Goal: Information Seeking & Learning: Learn about a topic

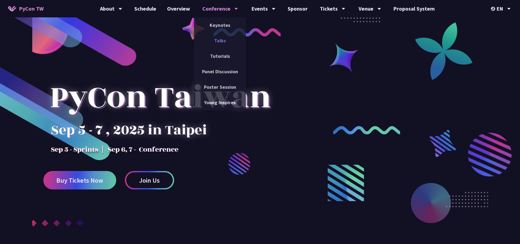
click at [218, 41] on link "Talks" at bounding box center [220, 40] width 52 height 13
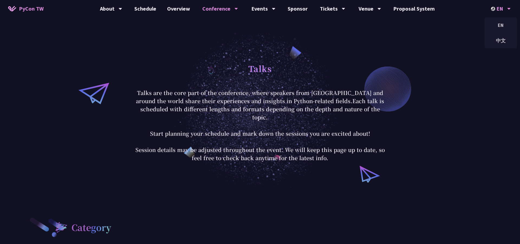
click at [510, 5] on div "EN" at bounding box center [501, 8] width 20 height 17
click at [499, 41] on div "中文" at bounding box center [501, 40] width 33 height 13
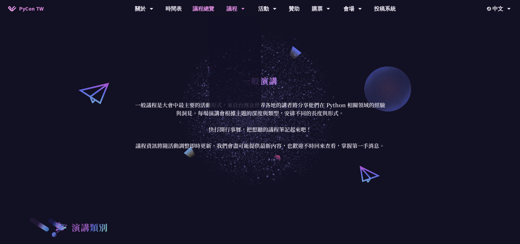
click at [206, 10] on link "議程總覽" at bounding box center [203, 8] width 33 height 17
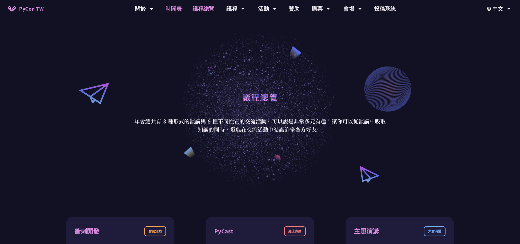
click at [174, 9] on link "時間表" at bounding box center [173, 8] width 27 height 17
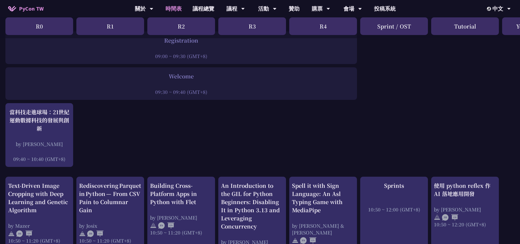
scroll to position [66, 0]
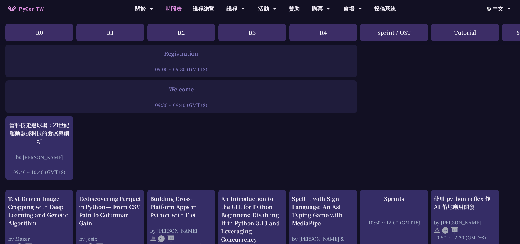
click at [167, 90] on div "Welcome" at bounding box center [181, 89] width 346 height 8
drag, startPoint x: 150, startPoint y: 70, endPoint x: 180, endPoint y: 72, distance: 30.2
click at [180, 72] on div "Registration 09:00 ~ 09:30 (GMT+8)" at bounding box center [181, 60] width 352 height 33
click at [180, 72] on div "09:00 ~ 09:30 (GMT+8)" at bounding box center [181, 69] width 346 height 7
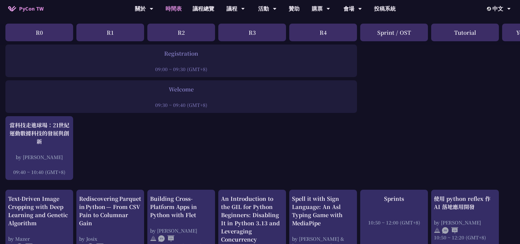
drag, startPoint x: 147, startPoint y: 69, endPoint x: 171, endPoint y: 114, distance: 51.1
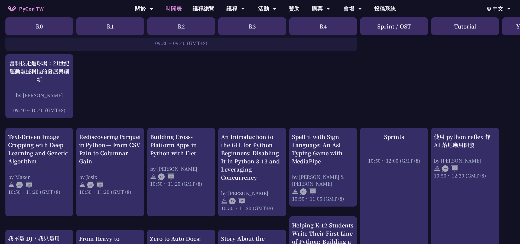
scroll to position [145, 0]
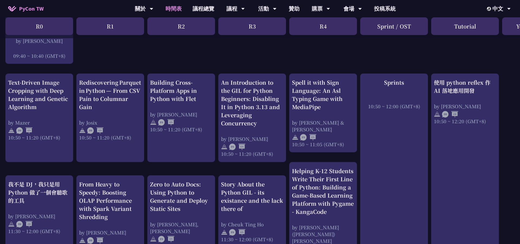
scroll to position [194, 0]
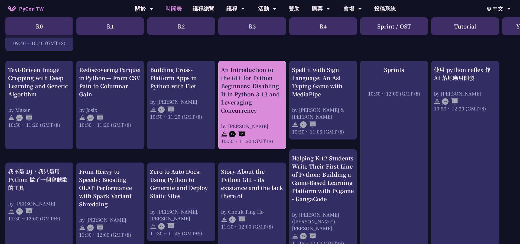
click at [252, 77] on div "An Introduction to the GIL for Python Beginners: Disabling It in Python 3.13 an…" at bounding box center [252, 90] width 62 height 49
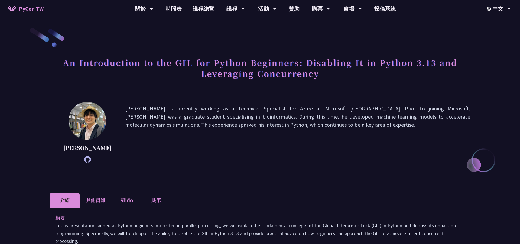
click at [77, 121] on img at bounding box center [88, 121] width 38 height 38
click at [294, 75] on h1 "An Introduction to the GIL for Python Beginners: Disabling It in Python 3.13 an…" at bounding box center [260, 67] width 420 height 27
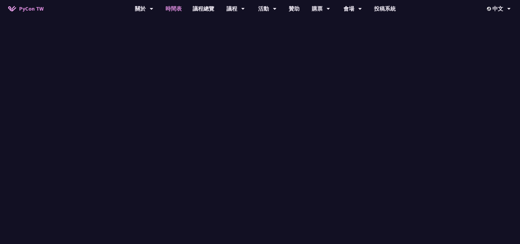
scroll to position [194, 0]
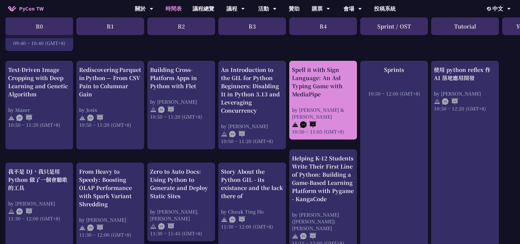
click at [327, 101] on div "Spell it with Sign Language: An Asl Typing Game with MediaPipe by [PERSON_NAME]…" at bounding box center [323, 100] width 62 height 69
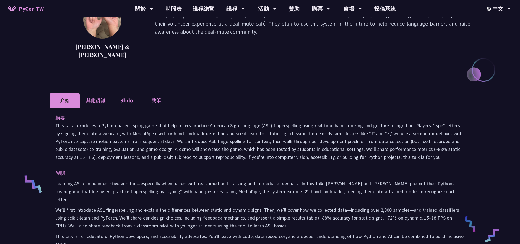
scroll to position [96, 0]
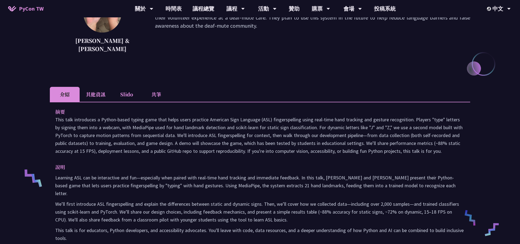
click at [101, 93] on li "其他資訊" at bounding box center [96, 94] width 32 height 15
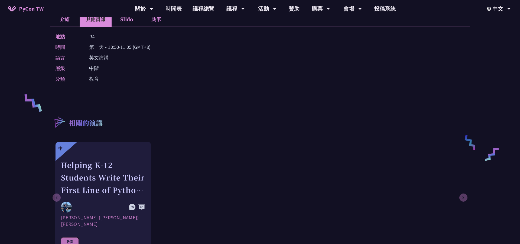
scroll to position [144, 0]
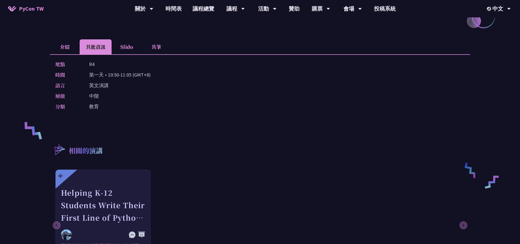
click at [61, 48] on li "介紹" at bounding box center [65, 46] width 30 height 15
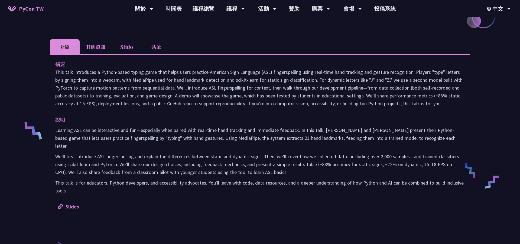
click at [158, 117] on p "說明" at bounding box center [254, 119] width 399 height 8
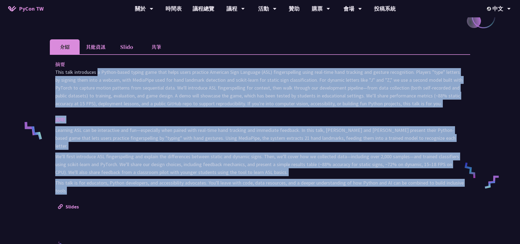
drag, startPoint x: 55, startPoint y: 72, endPoint x: 354, endPoint y: 185, distance: 319.0
click at [354, 185] on div "摘要 說明 Learning ASL can be interactive and fun—especially when paired with real-…" at bounding box center [260, 134] width 420 height 161
copy div "Lore ipsu dolorsitam c Adipis-elits doeius temp inci utlab etdol magnaali Enima…"
click at [367, 122] on p "說明" at bounding box center [254, 119] width 399 height 8
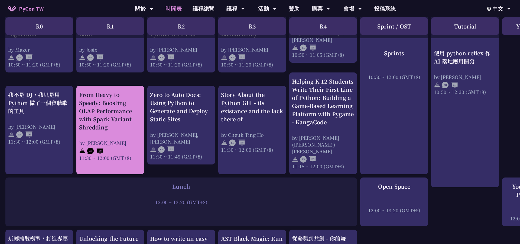
scroll to position [272, 0]
click at [105, 118] on div "From Heavy to Speedy: Boosting OLAP Performance with Spark Variant Shredding" at bounding box center [110, 110] width 62 height 41
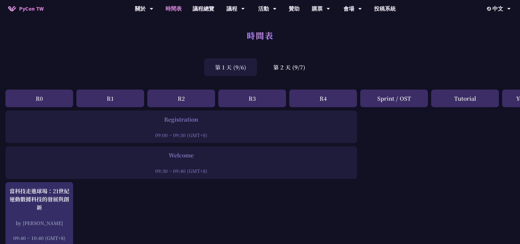
click at [405, 68] on div "第 1 天 (9/6) 第 2 天 (9/7)" at bounding box center [260, 67] width 520 height 23
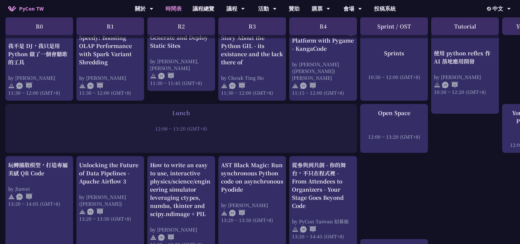
scroll to position [345, 0]
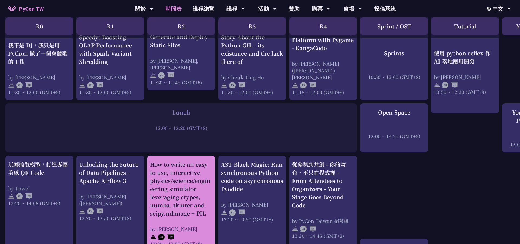
click at [190, 177] on div "How to write an easy to use, interactive physics/science/engineering simulator …" at bounding box center [181, 188] width 62 height 57
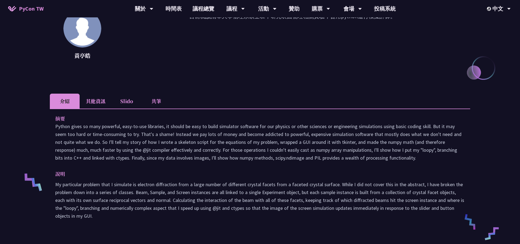
scroll to position [33, 0]
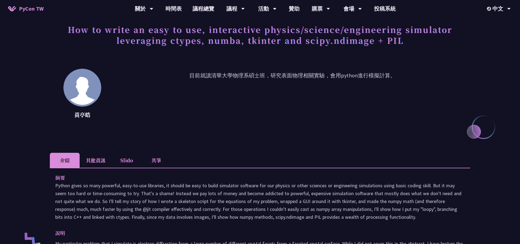
click at [339, 78] on p "目前就讀清華大學物理系碩士班，研究表面物理相關實驗，會用python進行模擬計算。" at bounding box center [292, 95] width 355 height 49
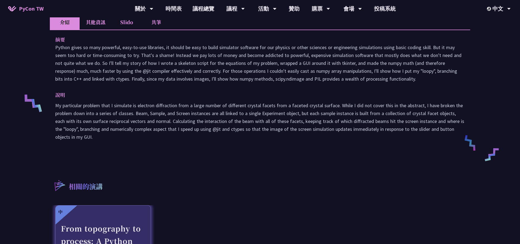
scroll to position [154, 0]
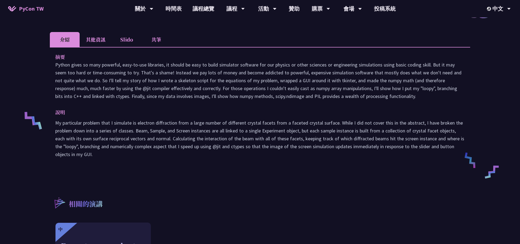
click at [97, 44] on li "其他資訊" at bounding box center [96, 39] width 32 height 15
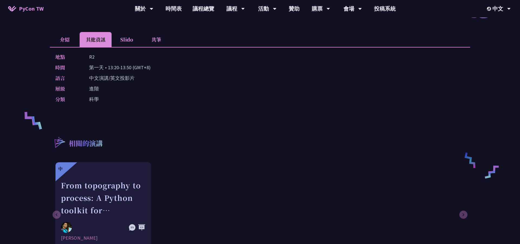
click at [126, 44] on li "Slido" at bounding box center [127, 39] width 30 height 15
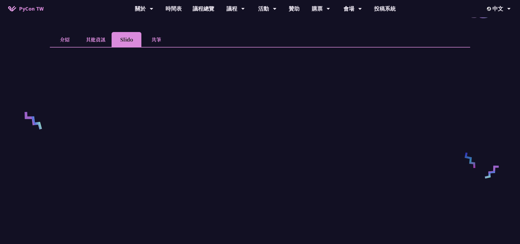
click at [107, 36] on li "其他資訊" at bounding box center [96, 39] width 32 height 15
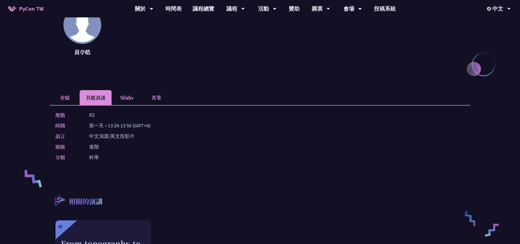
scroll to position [41, 0]
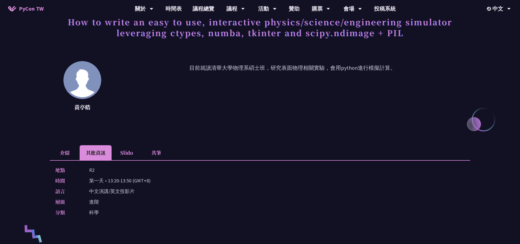
drag, startPoint x: 165, startPoint y: 158, endPoint x: 160, endPoint y: 150, distance: 9.1
click at [164, 157] on li "共筆" at bounding box center [156, 152] width 30 height 15
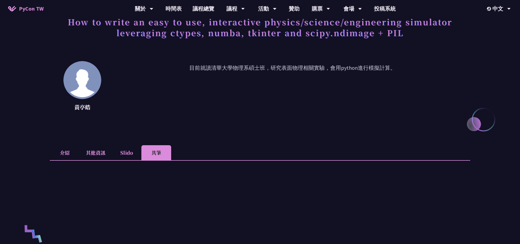
click at [88, 109] on p "黃亭皓" at bounding box center [82, 107] width 38 height 8
drag, startPoint x: 94, startPoint y: 109, endPoint x: 71, endPoint y: 108, distance: 23.6
click at [70, 108] on p "黃亭皓" at bounding box center [82, 107] width 38 height 8
copy p "黃亭皓"
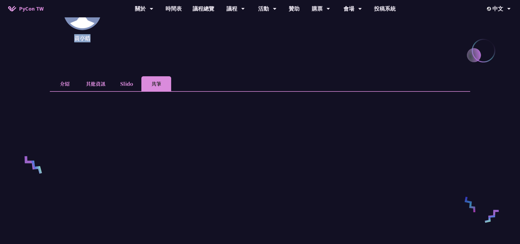
scroll to position [110, 0]
